Goal: Navigation & Orientation: Find specific page/section

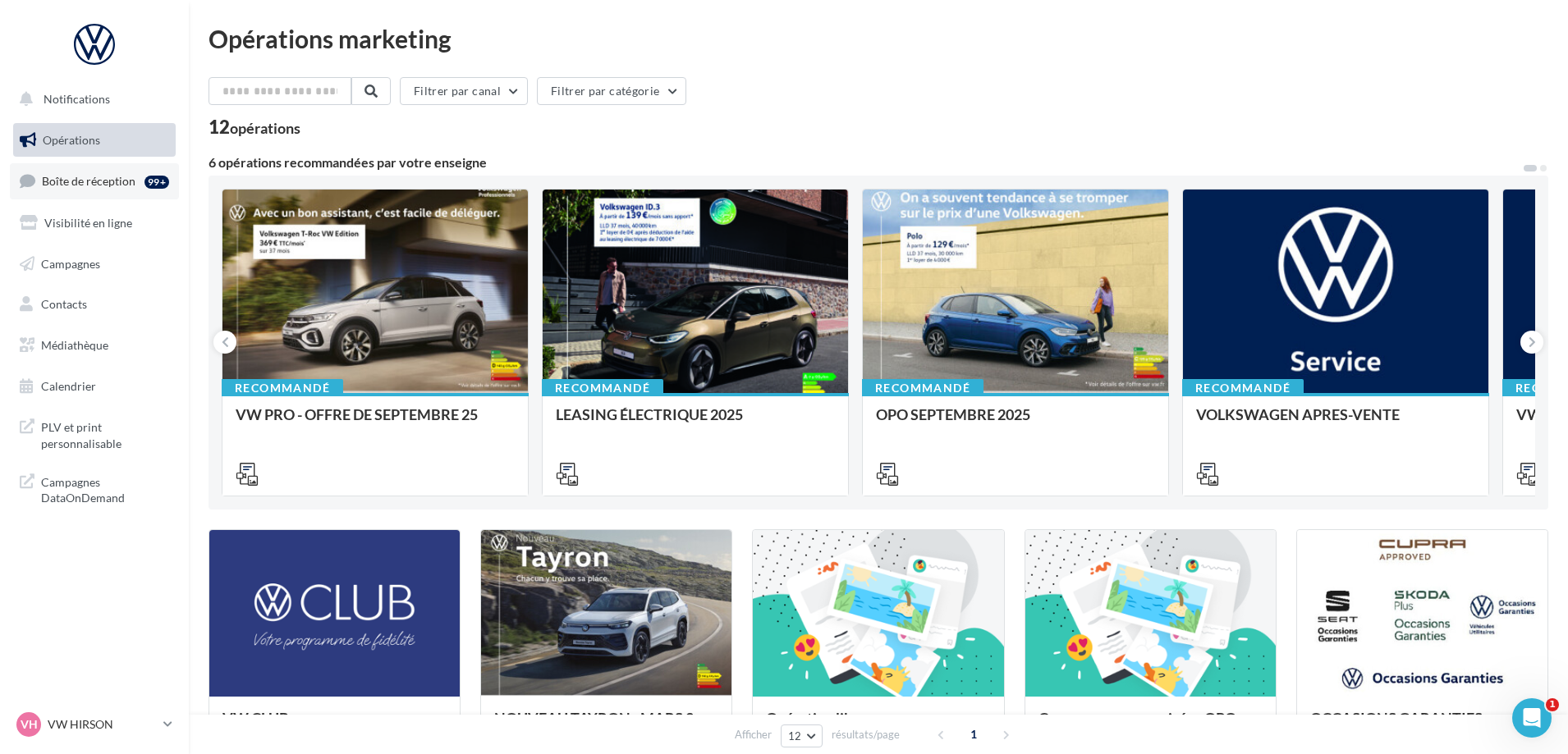
click at [97, 182] on span "Boîte de réception" at bounding box center [88, 181] width 94 height 14
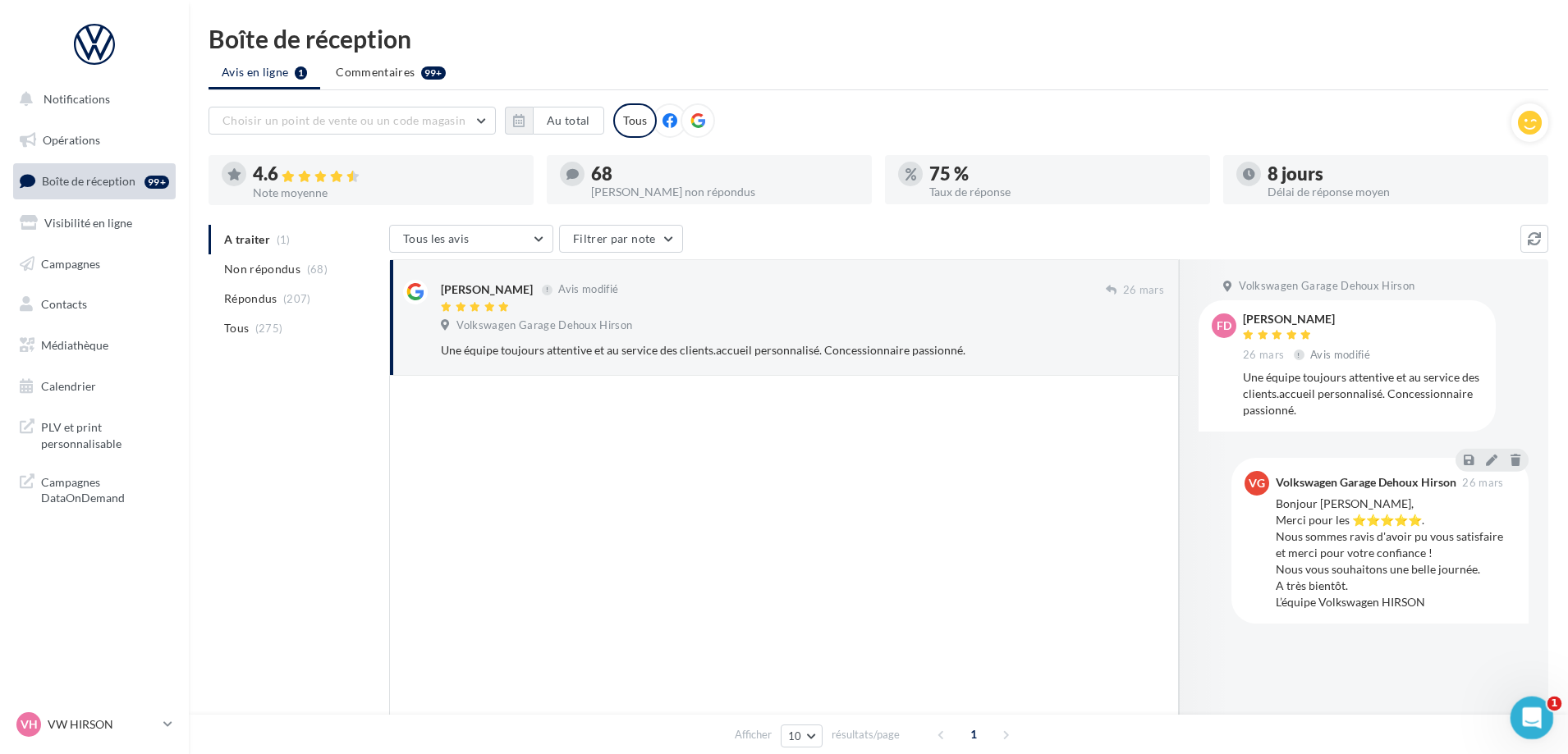
click at [1541, 714] on icon "Ouvrir le Messenger Intercom" at bounding box center [1529, 716] width 27 height 27
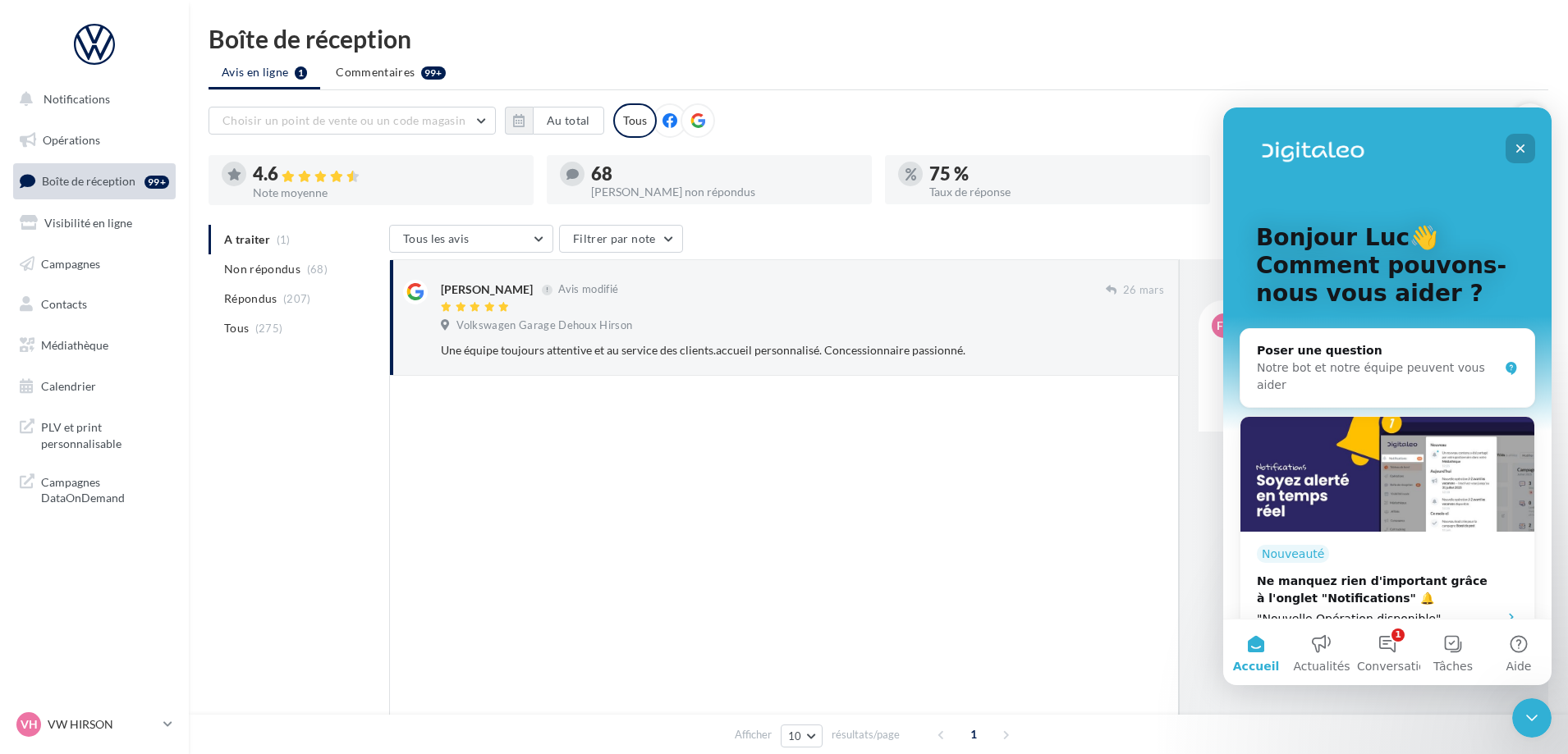
click at [1521, 143] on icon "Fermer" at bounding box center [1520, 148] width 13 height 13
